Goal: Task Accomplishment & Management: Complete application form

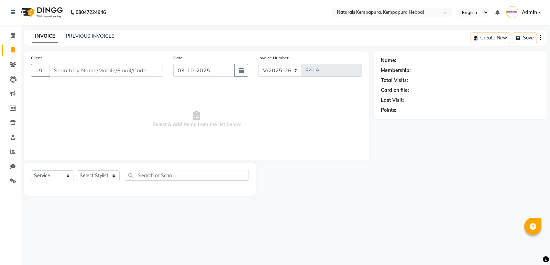
select select "7848"
select select "service"
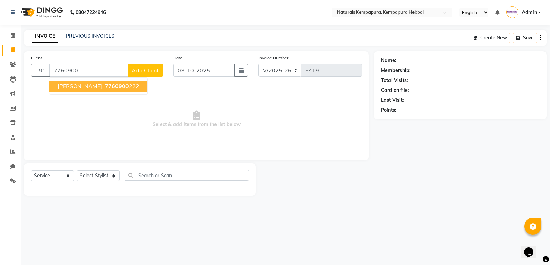
click at [105, 88] on span "7760900" at bounding box center [117, 86] width 24 height 7
type input "7760900222"
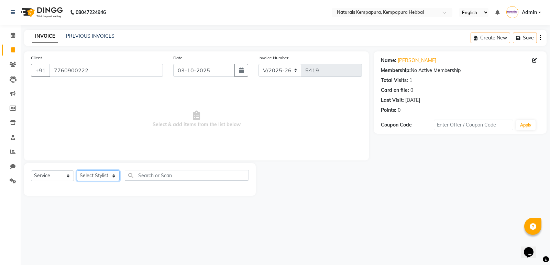
click at [115, 178] on select "Select Stylist DURGA [PERSON_NAME] [PERSON_NAME] [PERSON_NAME] MUSABEER [PERSON…" at bounding box center [98, 176] width 43 height 11
select select "70449"
click at [77, 171] on select "Select Stylist DURGA [PERSON_NAME] [PERSON_NAME] [PERSON_NAME] MUSABEER [PERSON…" at bounding box center [98, 176] width 43 height 11
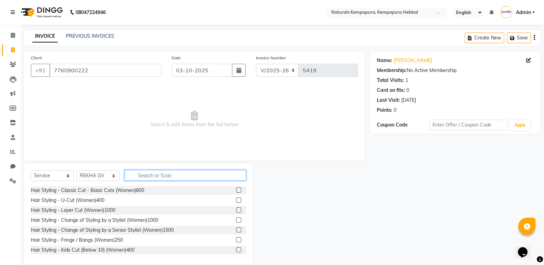
click at [151, 173] on input "text" at bounding box center [186, 175] width 122 height 11
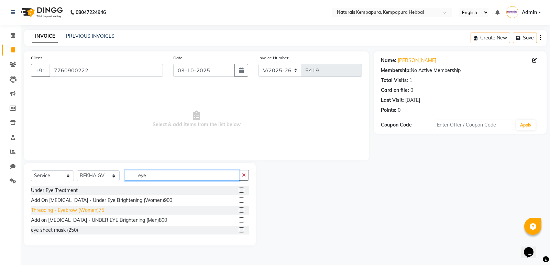
type input "eye"
click at [90, 212] on div "Threading - Eyebrow (Women)75" at bounding box center [67, 210] width 73 height 7
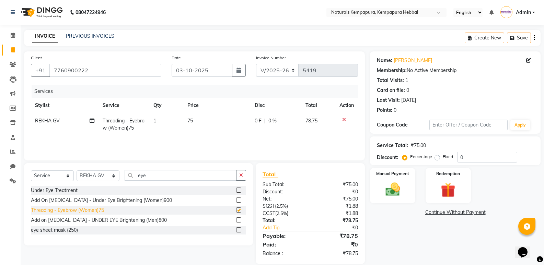
checkbox input "false"
click at [244, 175] on button "button" at bounding box center [241, 175] width 10 height 11
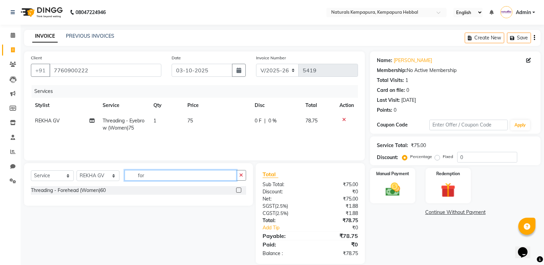
type input "for"
click at [117, 187] on div "Threading - Forehead (Women)60" at bounding box center [138, 190] width 215 height 9
click at [108, 193] on div "Threading - Forehead (Women)60" at bounding box center [138, 190] width 215 height 9
click at [100, 193] on div "Threading - Forehead (Women)60" at bounding box center [68, 190] width 75 height 7
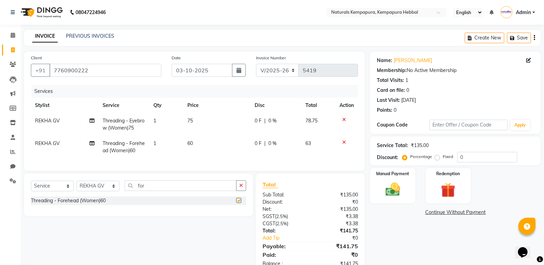
checkbox input "false"
click at [238, 191] on button "button" at bounding box center [241, 186] width 10 height 11
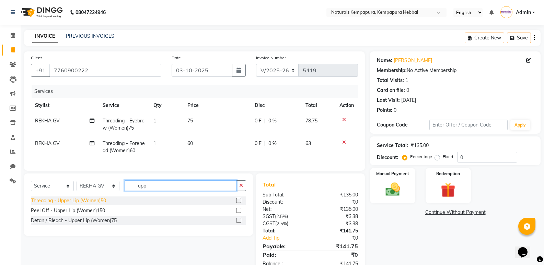
type input "upp"
click at [95, 205] on div "Threading - Upper Lip (Women)50" at bounding box center [68, 200] width 75 height 7
checkbox input "false"
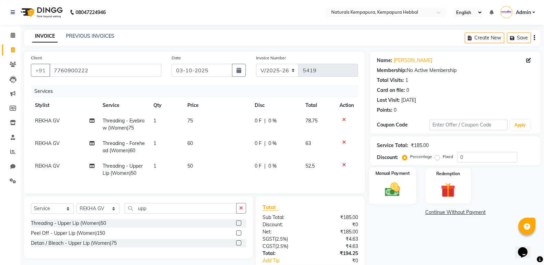
click at [401, 186] on img at bounding box center [393, 190] width 24 height 18
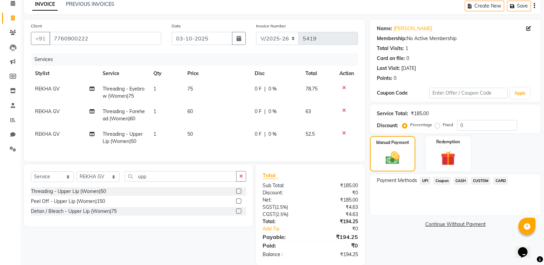
scroll to position [47, 0]
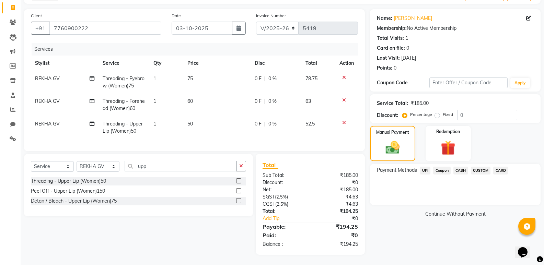
click at [500, 167] on span "CARD" at bounding box center [501, 171] width 15 height 8
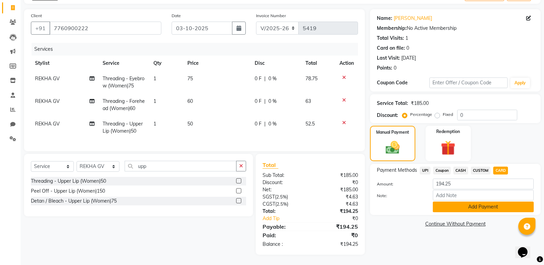
click at [465, 202] on button "Add Payment" at bounding box center [483, 207] width 101 height 11
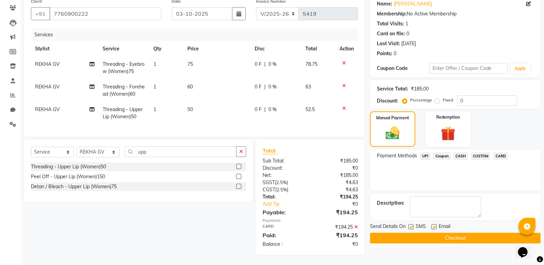
scroll to position [62, 0]
click at [435, 225] on label at bounding box center [434, 227] width 5 height 5
click at [435, 225] on input "checkbox" at bounding box center [434, 227] width 4 height 4
checkbox input "false"
click at [431, 233] on button "Checkout" at bounding box center [455, 238] width 171 height 11
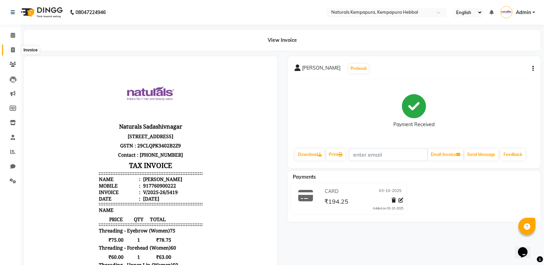
click at [12, 53] on span at bounding box center [13, 50] width 12 height 8
select select "service"
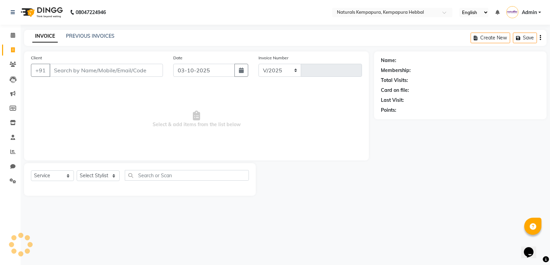
select select "7848"
type input "5420"
click at [93, 67] on input "Client" at bounding box center [105, 70] width 113 height 13
click at [89, 71] on input "Client" at bounding box center [105, 70] width 113 height 13
click at [119, 67] on input "Client" at bounding box center [105, 70] width 113 height 13
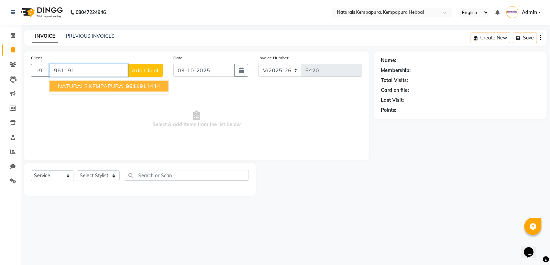
click at [122, 87] on button "NATURALS KEMPAPURA 961191 1444" at bounding box center [108, 86] width 119 height 11
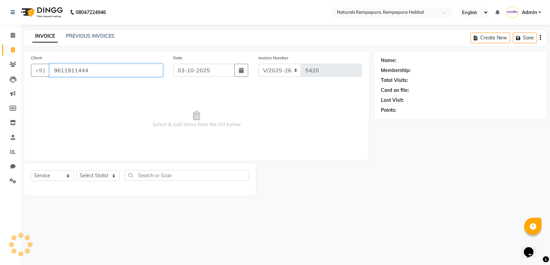
type input "9611911444"
click at [111, 176] on select "Select Stylist DURGA [PERSON_NAME] [PERSON_NAME] [PERSON_NAME] MUSABEER [PERSON…" at bounding box center [98, 176] width 43 height 11
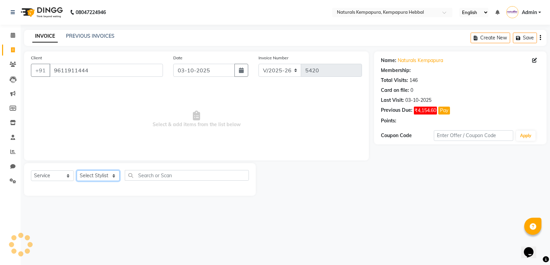
select select "70439"
click at [77, 171] on select "Select Stylist DURGA [PERSON_NAME] [PERSON_NAME] [PERSON_NAME] MUSABEER [PERSON…" at bounding box center [98, 176] width 43 height 11
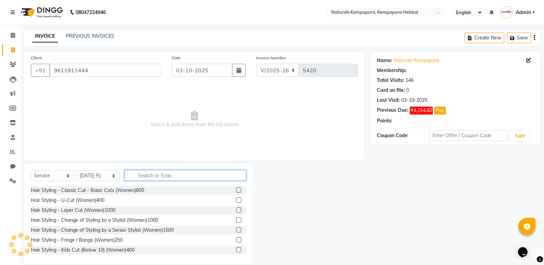
click at [147, 173] on input "text" at bounding box center [186, 175] width 122 height 11
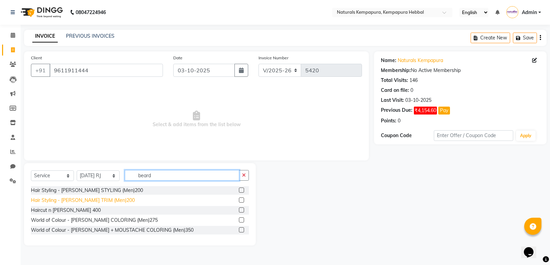
type input "beard"
click at [107, 198] on div "Hair Styling - [PERSON_NAME] TRIM (Men)200" at bounding box center [83, 200] width 104 height 7
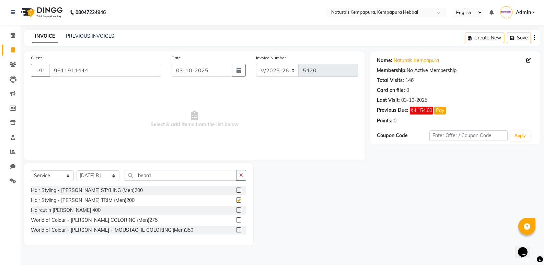
checkbox input "false"
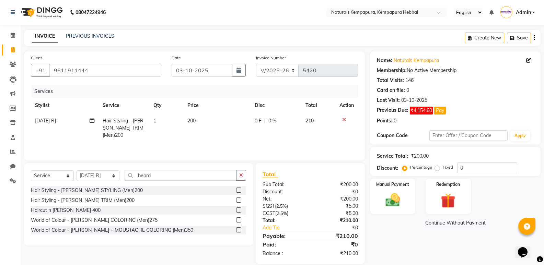
click at [269, 110] on th "Disc" at bounding box center [276, 105] width 51 height 15
click at [255, 118] on span "0 F" at bounding box center [258, 120] width 7 height 7
select select "70439"
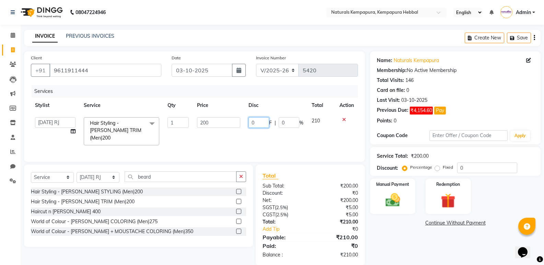
click at [255, 118] on input "0" at bounding box center [259, 122] width 21 height 11
click at [253, 121] on input "0" at bounding box center [259, 122] width 21 height 11
type input "50"
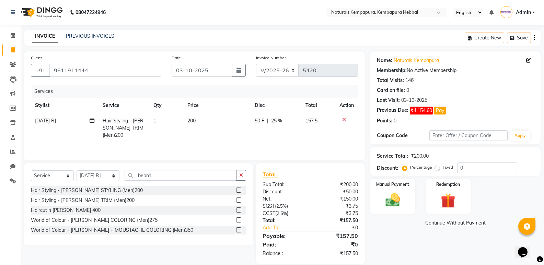
click at [534, 38] on icon "button" at bounding box center [534, 38] width 1 height 0
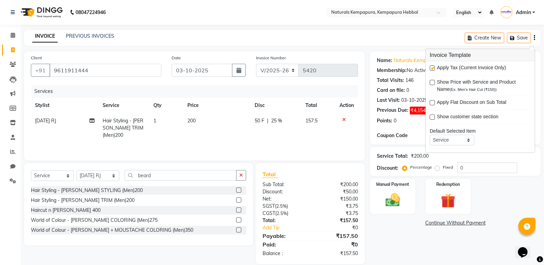
click at [434, 69] on label at bounding box center [432, 68] width 5 height 5
click at [434, 69] on input "checkbox" at bounding box center [432, 68] width 4 height 4
checkbox input "false"
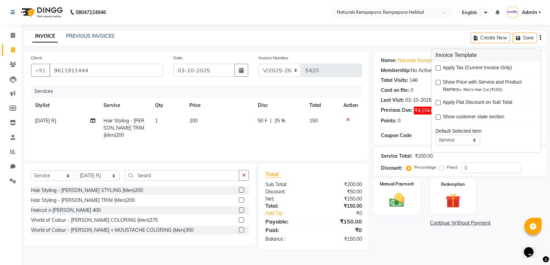
click at [404, 201] on img at bounding box center [396, 201] width 25 height 18
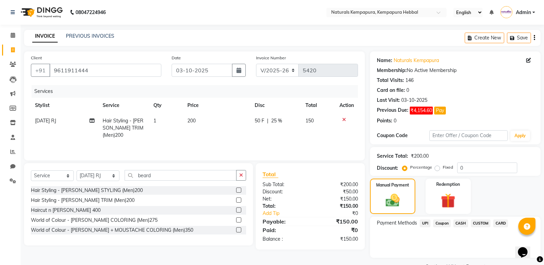
click at [426, 222] on span "UPI" at bounding box center [425, 224] width 11 height 8
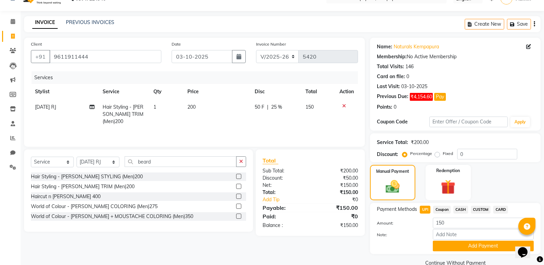
scroll to position [27, 0]
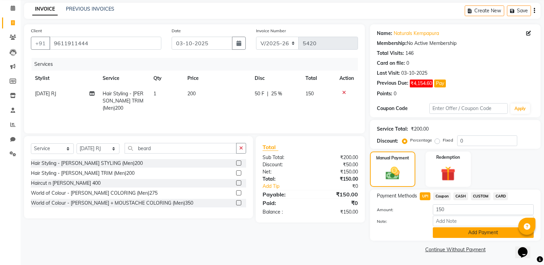
click at [464, 233] on button "Add Payment" at bounding box center [483, 233] width 101 height 11
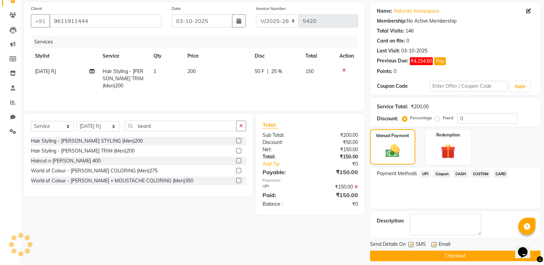
scroll to position [56, 0]
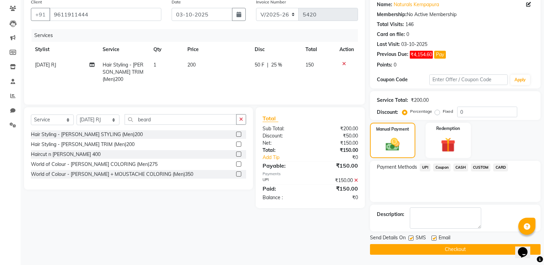
click at [434, 237] on label at bounding box center [434, 238] width 5 height 5
click at [434, 237] on input "checkbox" at bounding box center [434, 239] width 4 height 4
checkbox input "false"
click at [413, 238] on label at bounding box center [411, 238] width 5 height 5
click at [413, 238] on input "checkbox" at bounding box center [411, 239] width 4 height 4
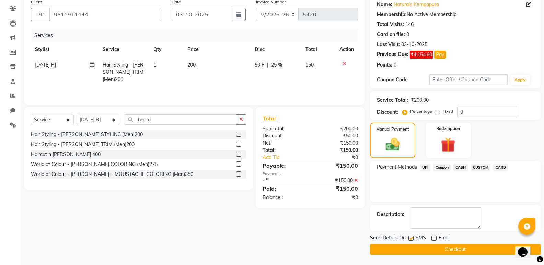
checkbox input "false"
click at [412, 248] on button "Checkout" at bounding box center [455, 250] width 171 height 11
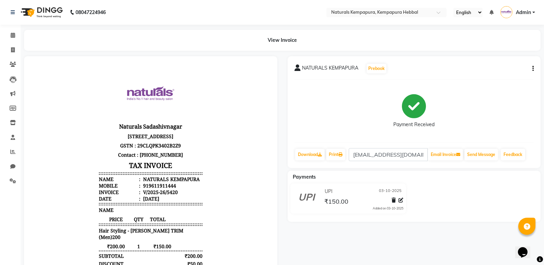
click at [12, 44] on li "Invoice" at bounding box center [10, 50] width 21 height 15
click at [12, 50] on icon at bounding box center [13, 49] width 4 height 5
select select "service"
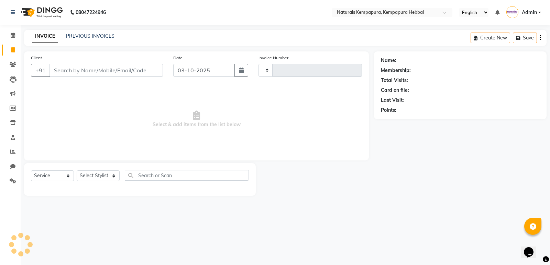
type input "5421"
select select "7848"
click at [87, 34] on link "PREVIOUS INVOICES" at bounding box center [90, 36] width 48 height 6
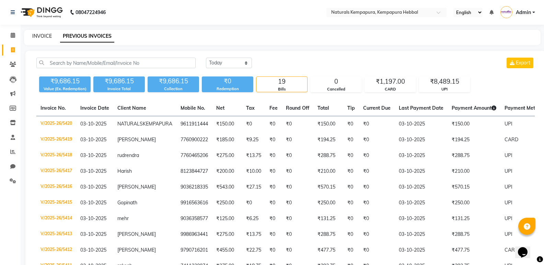
click at [39, 37] on link "INVOICE" at bounding box center [42, 36] width 20 height 6
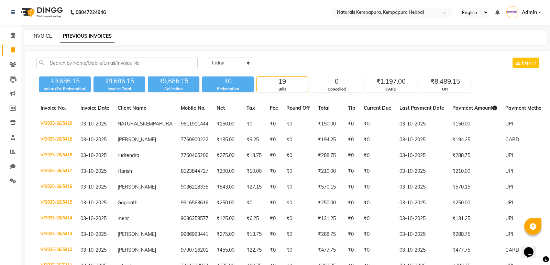
select select "7848"
select select "service"
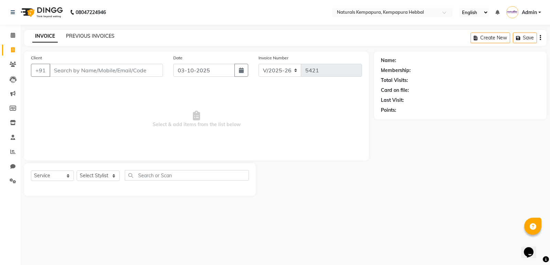
click at [83, 37] on link "PREVIOUS INVOICES" at bounding box center [90, 36] width 48 height 6
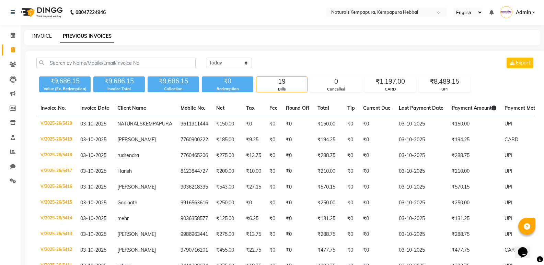
click at [43, 36] on link "INVOICE" at bounding box center [42, 36] width 20 height 6
select select "service"
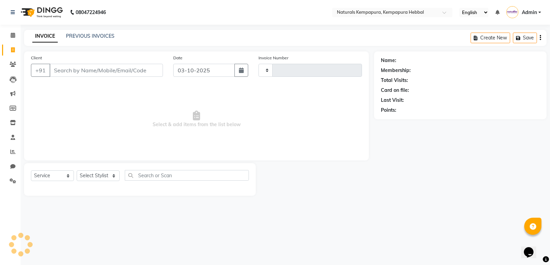
type input "5421"
select select "7848"
click at [98, 73] on input "Client" at bounding box center [105, 70] width 113 height 13
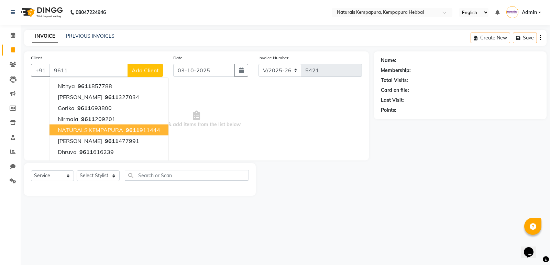
click at [118, 128] on span "NATURALS KEMPAPURA" at bounding box center [90, 130] width 65 height 7
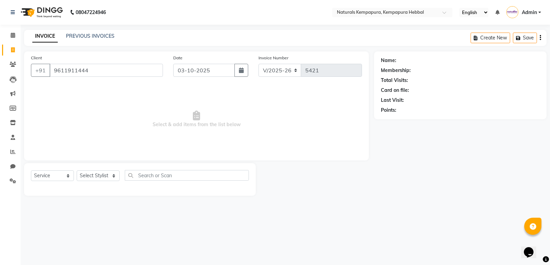
type input "9611911444"
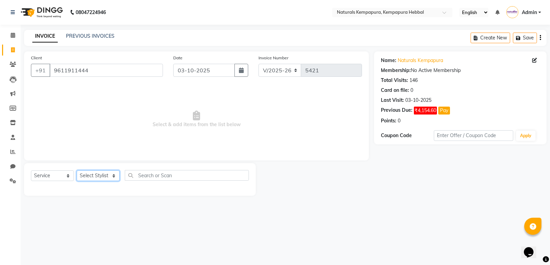
click at [105, 178] on select "Select Stylist DURGA [PERSON_NAME] [PERSON_NAME] [PERSON_NAME] MUSABEER [PERSON…" at bounding box center [98, 176] width 43 height 11
select select "70450"
click at [77, 171] on select "Select Stylist DURGA [PERSON_NAME] [PERSON_NAME] [PERSON_NAME] MUSABEER [PERSON…" at bounding box center [98, 176] width 43 height 11
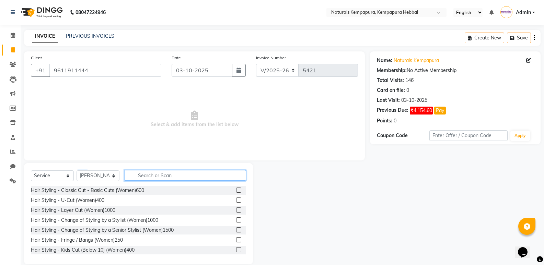
click at [149, 177] on input "text" at bounding box center [186, 175] width 122 height 11
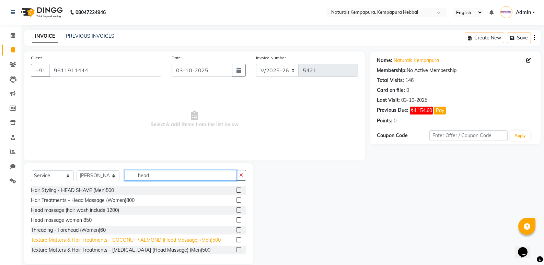
type input "head"
click at [174, 241] on div "Texture Matters & Hair Treatments - COCONUT / ALMOND (Head Massage) (Men)500" at bounding box center [126, 240] width 190 height 7
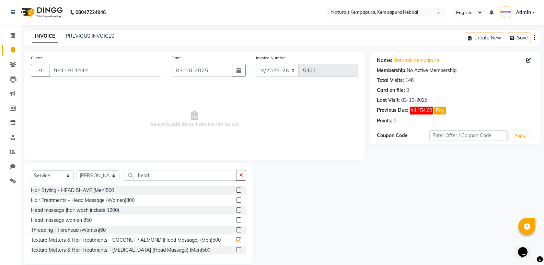
checkbox input "false"
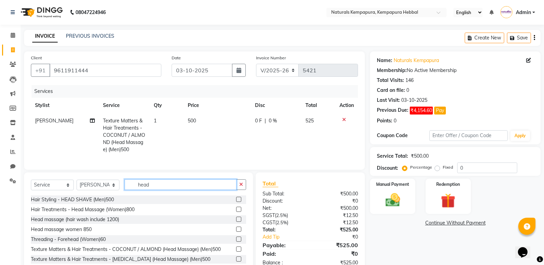
click at [154, 190] on input "head" at bounding box center [181, 185] width 112 height 11
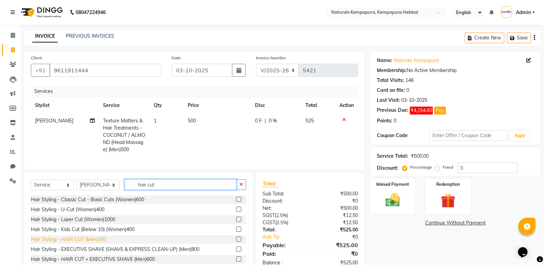
type input "hair cut"
click at [98, 243] on div "Hair Styling - HAIR CUT (Men)350" at bounding box center [68, 239] width 75 height 7
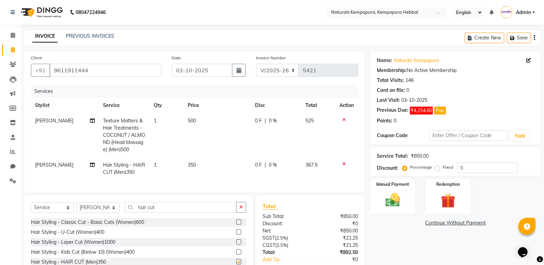
checkbox input "false"
click at [262, 120] on div "0 F | 0 %" at bounding box center [276, 120] width 43 height 7
select select "70450"
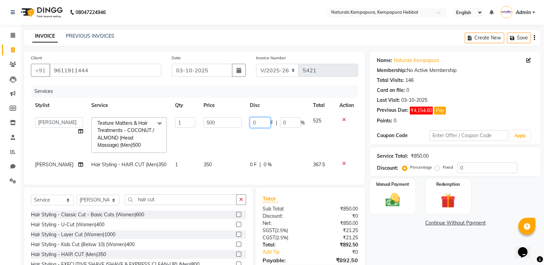
click at [250, 120] on input "0" at bounding box center [260, 122] width 21 height 11
type input "100"
click at [390, 234] on div "Name: Naturals Kempapura Membership: No Active Membership Total Visits: 146 Car…" at bounding box center [458, 171] width 176 height 238
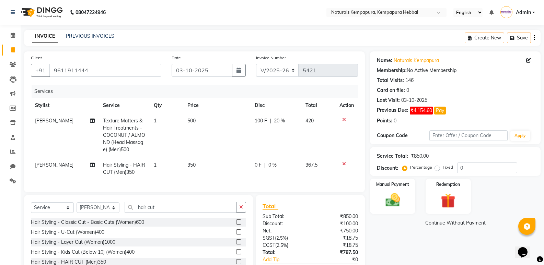
click at [535, 38] on icon "button" at bounding box center [534, 38] width 1 height 0
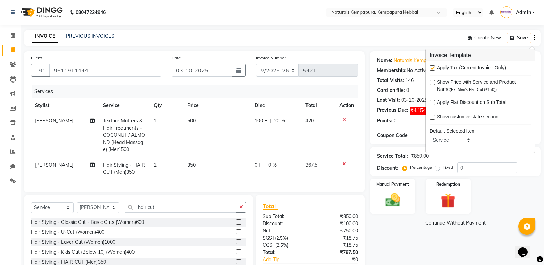
click at [433, 70] on label at bounding box center [432, 68] width 5 height 5
click at [433, 70] on input "checkbox" at bounding box center [432, 68] width 4 height 4
checkbox input "false"
click at [423, 40] on div "INVOICE PREVIOUS INVOICES Create New Save" at bounding box center [282, 38] width 517 height 16
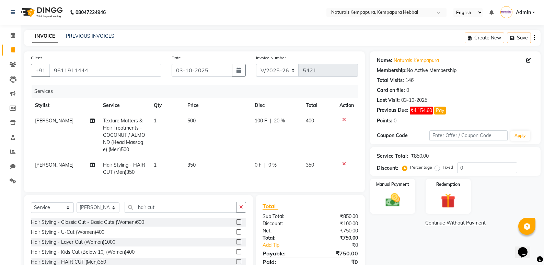
click at [47, 165] on span "[PERSON_NAME]" at bounding box center [54, 165] width 38 height 6
select select "70450"
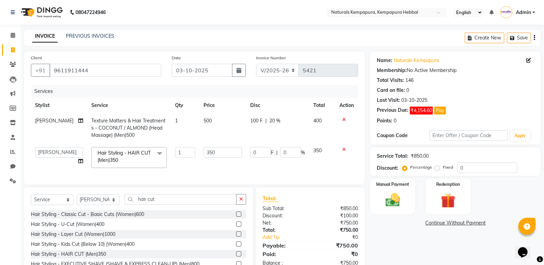
click at [55, 120] on span "[PERSON_NAME]" at bounding box center [54, 121] width 38 height 6
select select "70450"
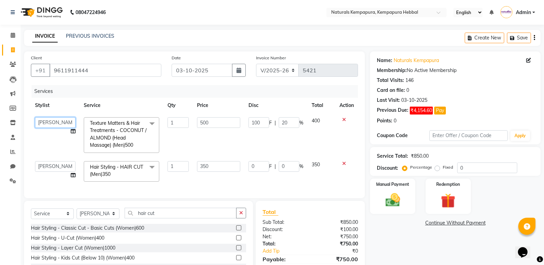
click at [55, 120] on select "DURGA [PERSON_NAME] [PERSON_NAME] [PERSON_NAME] MUSABEER [PERSON_NAME] POOJA BC…" at bounding box center [55, 122] width 41 height 11
click at [35, 117] on select "DURGA [PERSON_NAME] [PERSON_NAME] [PERSON_NAME] MUSABEER [PERSON_NAME] POOJA BC…" at bounding box center [55, 122] width 41 height 11
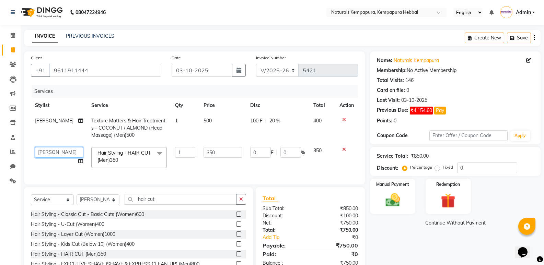
click at [53, 167] on td "DURGA [PERSON_NAME] [PERSON_NAME] [PERSON_NAME] MUSABEER [PERSON_NAME] POOJA BC…" at bounding box center [59, 157] width 56 height 29
select select "70439"
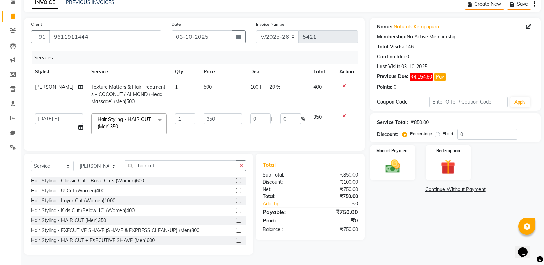
scroll to position [39, 0]
click at [393, 172] on div "Manual Payment" at bounding box center [393, 163] width 47 height 37
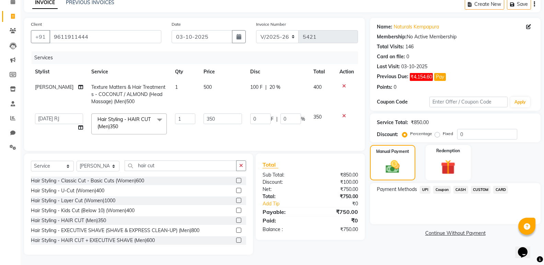
click at [422, 187] on span "UPI" at bounding box center [425, 190] width 11 height 8
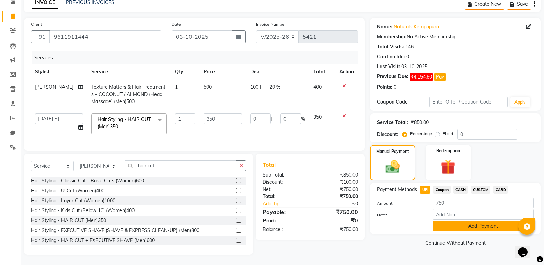
click at [444, 221] on button "Add Payment" at bounding box center [483, 226] width 101 height 11
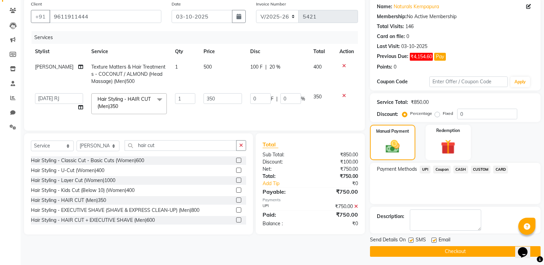
scroll to position [56, 0]
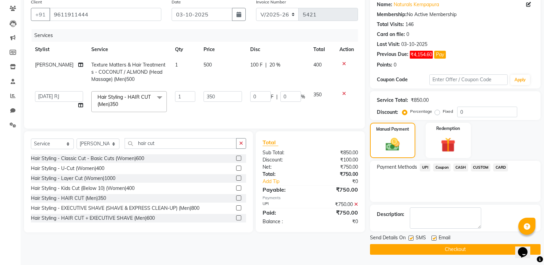
click at [435, 240] on label at bounding box center [434, 238] width 5 height 5
click at [435, 240] on input "checkbox" at bounding box center [434, 239] width 4 height 4
checkbox input "false"
click at [411, 239] on label at bounding box center [411, 238] width 5 height 5
click at [411, 239] on input "checkbox" at bounding box center [411, 239] width 4 height 4
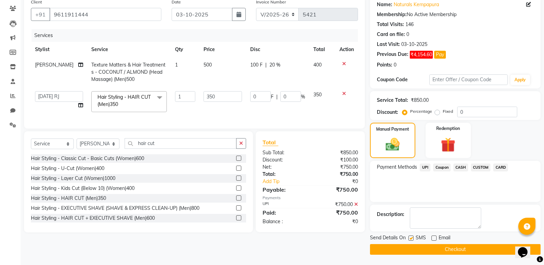
checkbox input "false"
click at [416, 249] on button "Checkout" at bounding box center [455, 250] width 171 height 11
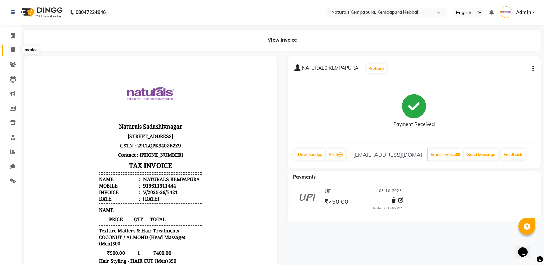
click at [7, 51] on span at bounding box center [13, 50] width 12 height 8
select select "7848"
select select "service"
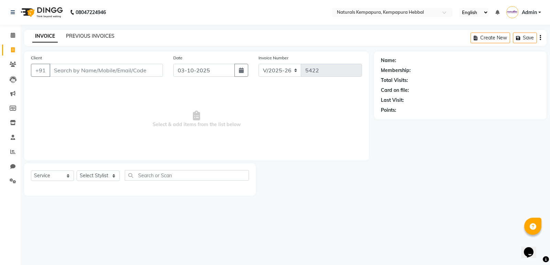
click at [82, 35] on link "PREVIOUS INVOICES" at bounding box center [90, 36] width 48 height 6
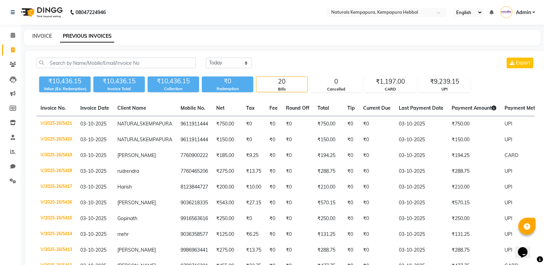
click at [41, 36] on link "INVOICE" at bounding box center [42, 36] width 20 height 6
select select "7848"
select select "service"
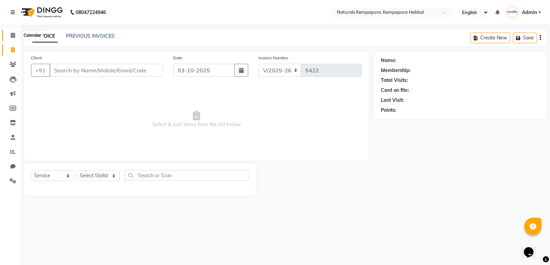
click at [11, 36] on icon at bounding box center [13, 35] width 4 height 5
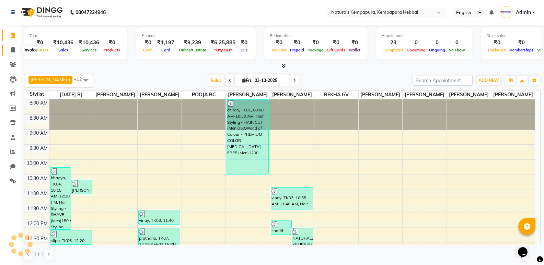
click at [12, 52] on icon at bounding box center [13, 49] width 4 height 5
select select "7848"
select select "service"
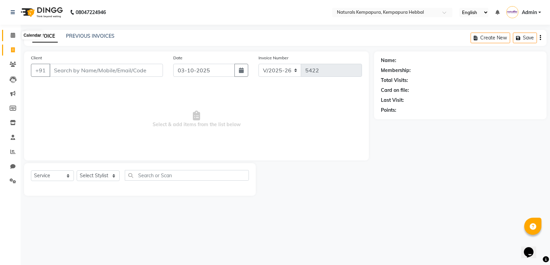
click at [14, 34] on icon at bounding box center [13, 35] width 4 height 5
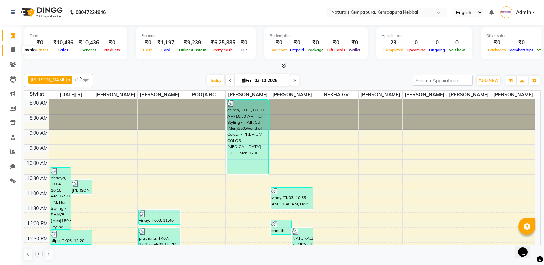
click at [13, 50] on icon at bounding box center [13, 49] width 4 height 5
select select "7848"
select select "service"
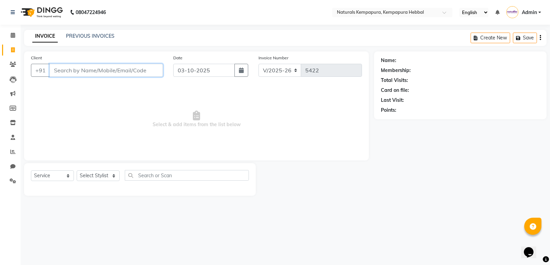
click at [76, 74] on input "Client" at bounding box center [105, 70] width 113 height 13
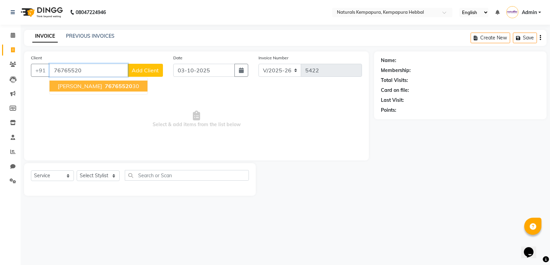
click at [92, 90] on button "[PERSON_NAME] 76765520 30" at bounding box center [98, 86] width 98 height 11
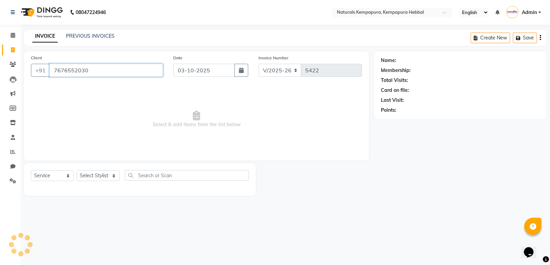
type input "7676552030"
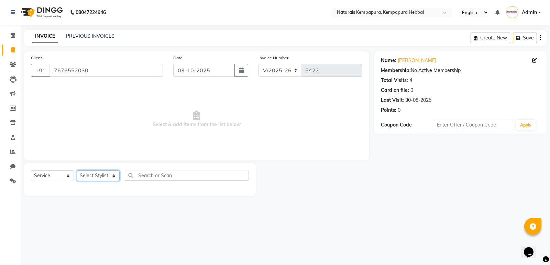
click at [96, 175] on select "Select Stylist DURGA [PERSON_NAME] [PERSON_NAME] [PERSON_NAME] MUSABEER [PERSON…" at bounding box center [98, 176] width 43 height 11
select select "70448"
click at [77, 171] on select "Select Stylist DURGA [PERSON_NAME] [PERSON_NAME] [PERSON_NAME] MUSABEER [PERSON…" at bounding box center [98, 176] width 43 height 11
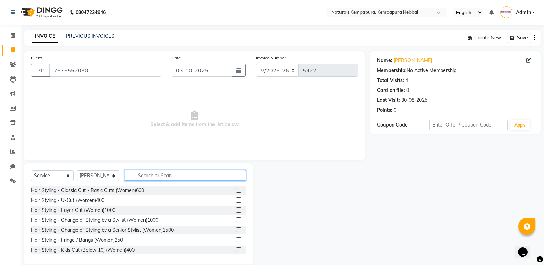
click at [163, 176] on input "text" at bounding box center [186, 175] width 122 height 11
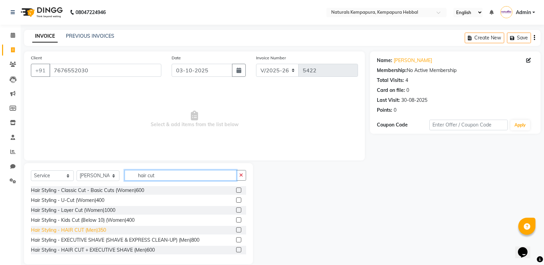
type input "hair cut"
click at [93, 231] on div "Hair Styling - HAIR CUT (Men)350" at bounding box center [68, 230] width 75 height 7
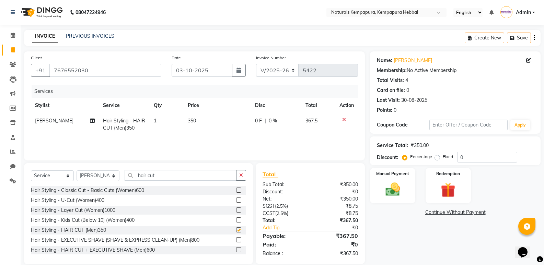
checkbox input "false"
click at [172, 177] on input "hair cut" at bounding box center [181, 175] width 112 height 11
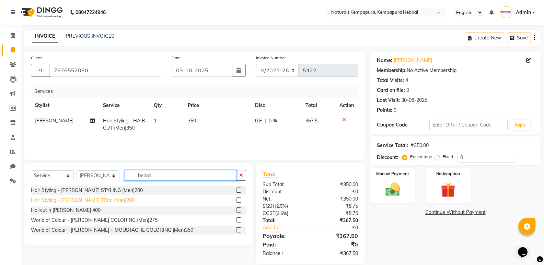
type input "beard"
click at [101, 200] on div "Hair Styling - [PERSON_NAME] TRIM (Men)200" at bounding box center [83, 200] width 104 height 7
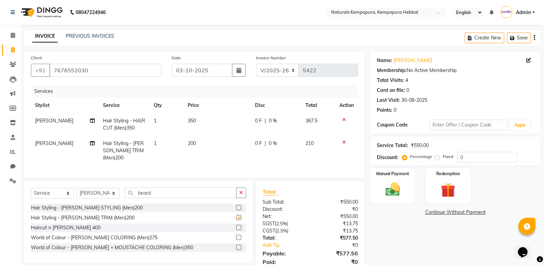
checkbox input "false"
click at [248, 121] on td "350" at bounding box center [217, 124] width 67 height 23
select select "70448"
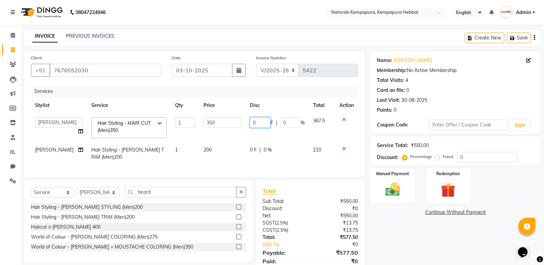
click at [250, 122] on input "0" at bounding box center [260, 122] width 21 height 11
click at [261, 125] on input "750" at bounding box center [260, 122] width 21 height 11
type input "75"
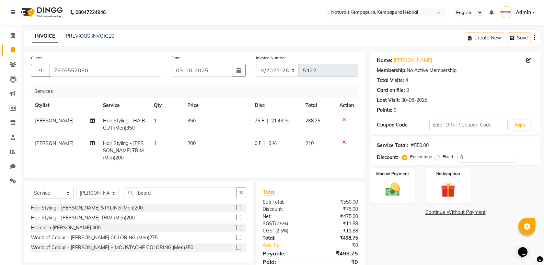
click at [254, 152] on td "0 F | 0 %" at bounding box center [276, 151] width 51 height 30
select select "70448"
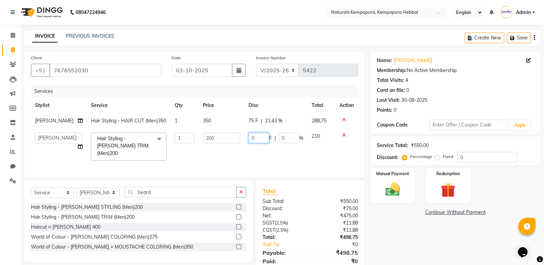
click at [256, 144] on input "0" at bounding box center [259, 138] width 21 height 11
type input "020"
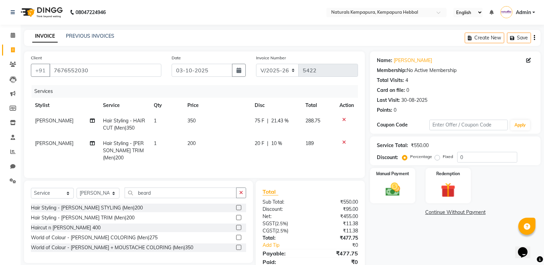
click at [392, 239] on div "Name: [PERSON_NAME] Membership: No Active Membership Total Visits: 4 Card on fi…" at bounding box center [458, 167] width 176 height 230
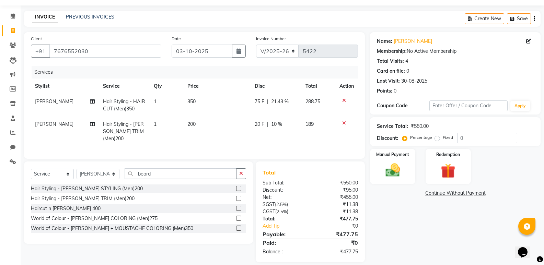
scroll to position [25, 0]
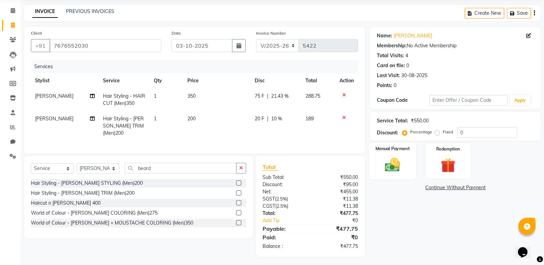
click at [395, 163] on img at bounding box center [393, 165] width 24 height 18
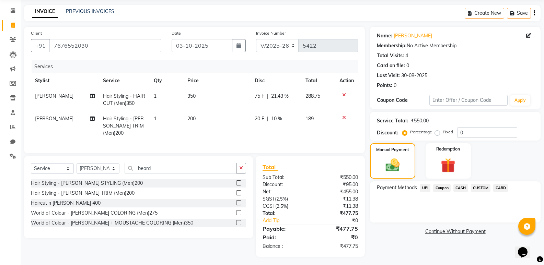
click at [429, 188] on span "UPI" at bounding box center [425, 188] width 11 height 8
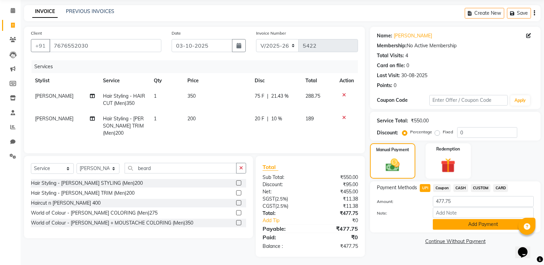
click at [443, 229] on button "Add Payment" at bounding box center [483, 224] width 101 height 11
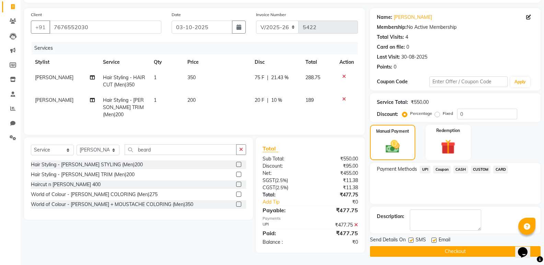
scroll to position [45, 0]
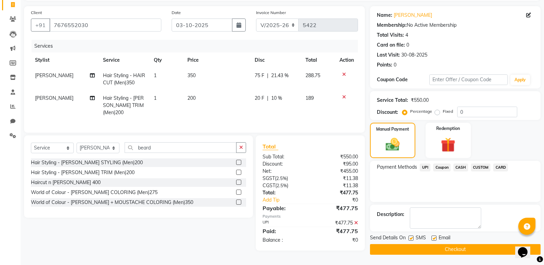
click at [433, 239] on label at bounding box center [434, 238] width 5 height 5
click at [433, 239] on input "checkbox" at bounding box center [434, 239] width 4 height 4
checkbox input "false"
click at [421, 253] on button "Checkout" at bounding box center [455, 250] width 171 height 11
